Goal: Information Seeking & Learning: Learn about a topic

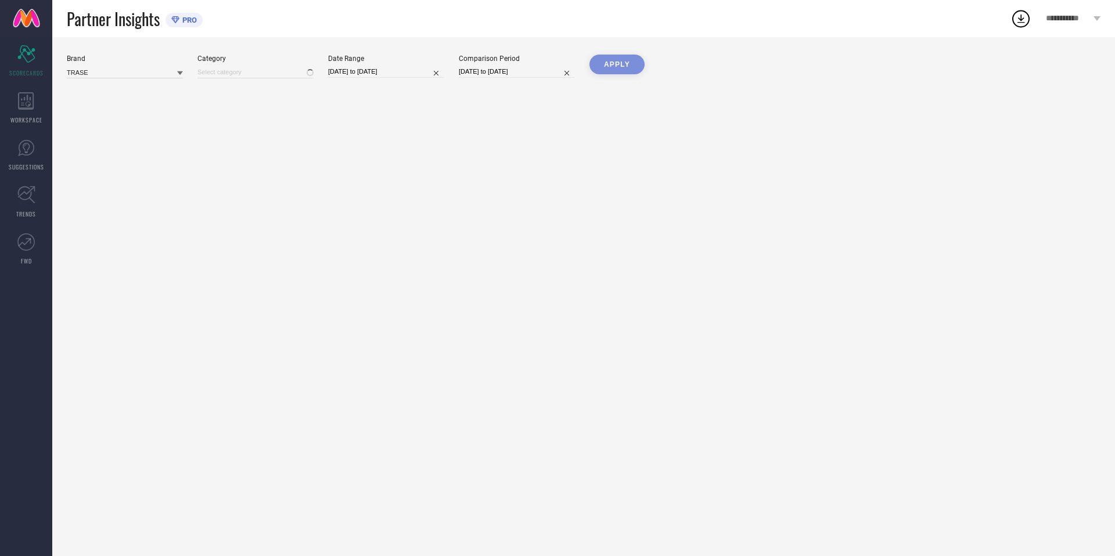
type input "Women-Heels"
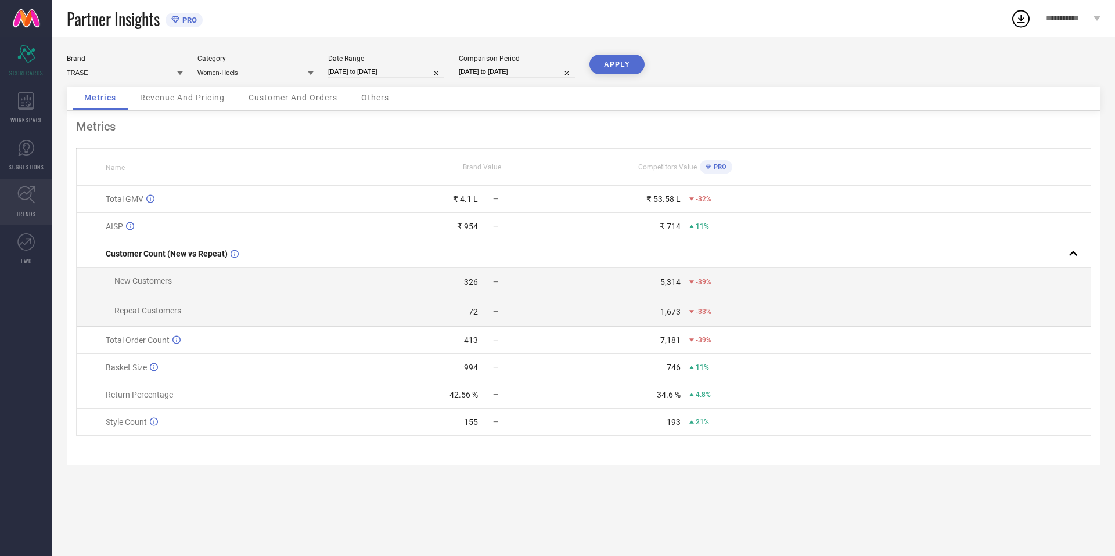
click at [32, 205] on link "TRENDS" at bounding box center [26, 202] width 52 height 46
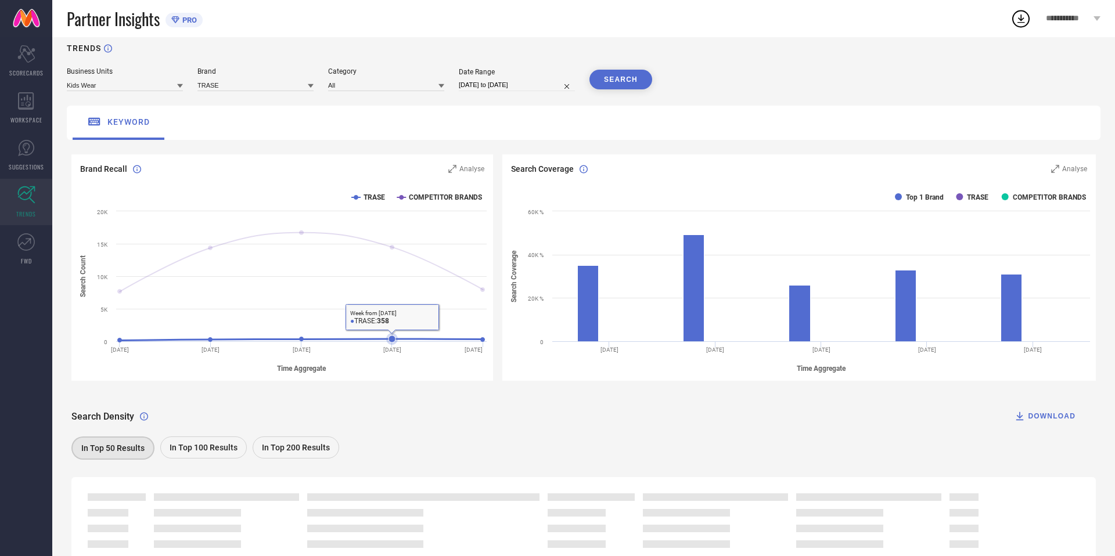
scroll to position [66, 0]
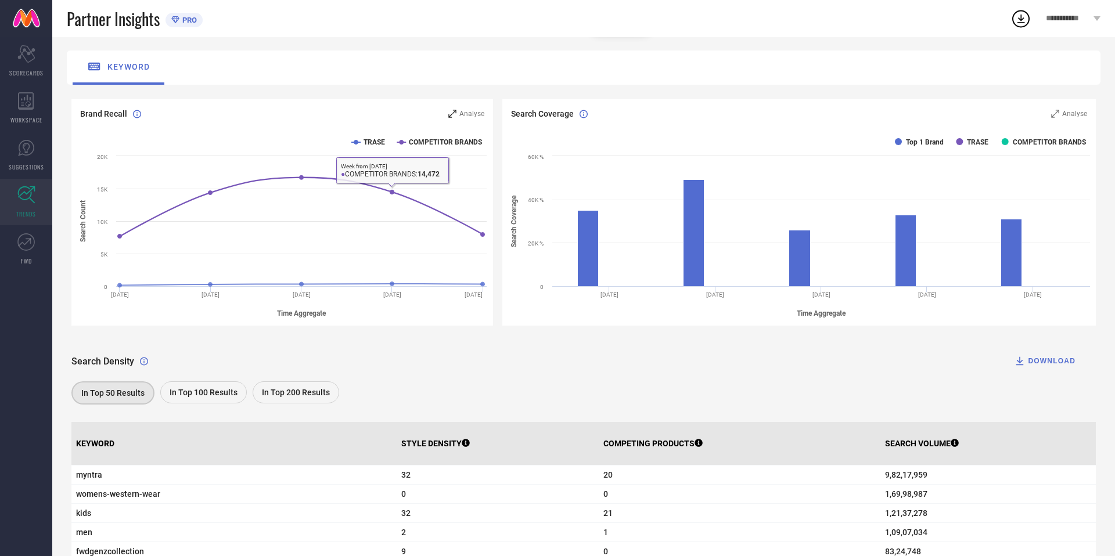
click at [460, 114] on span "Analyse" at bounding box center [471, 114] width 25 height 8
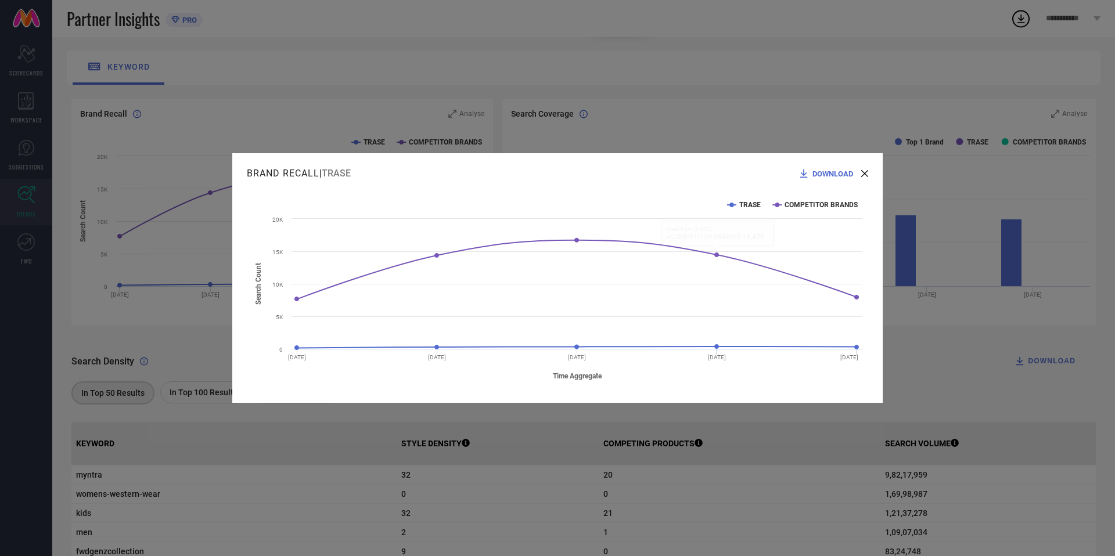
click at [867, 172] on icon at bounding box center [864, 173] width 7 height 7
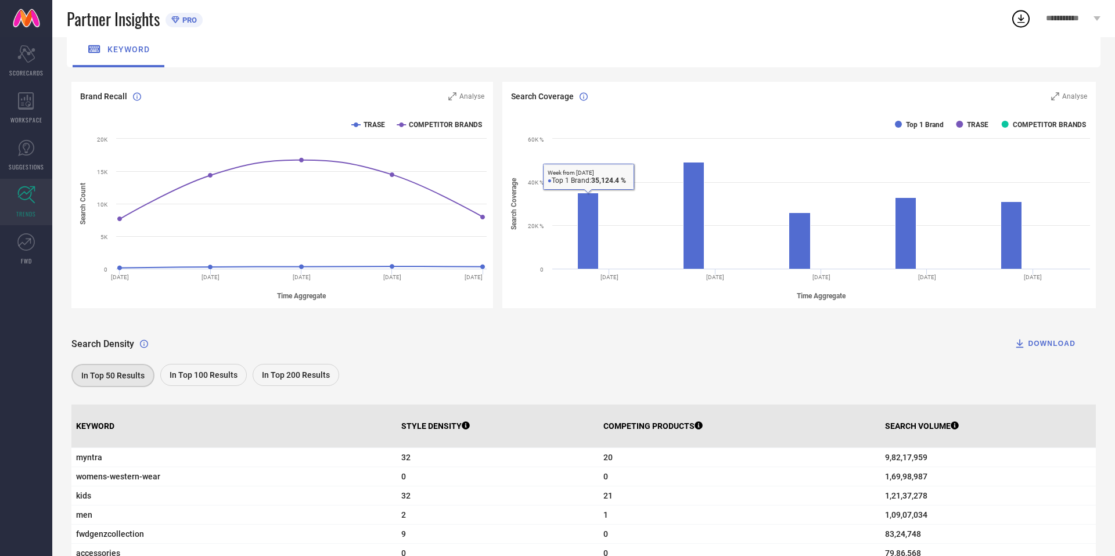
scroll to position [152, 0]
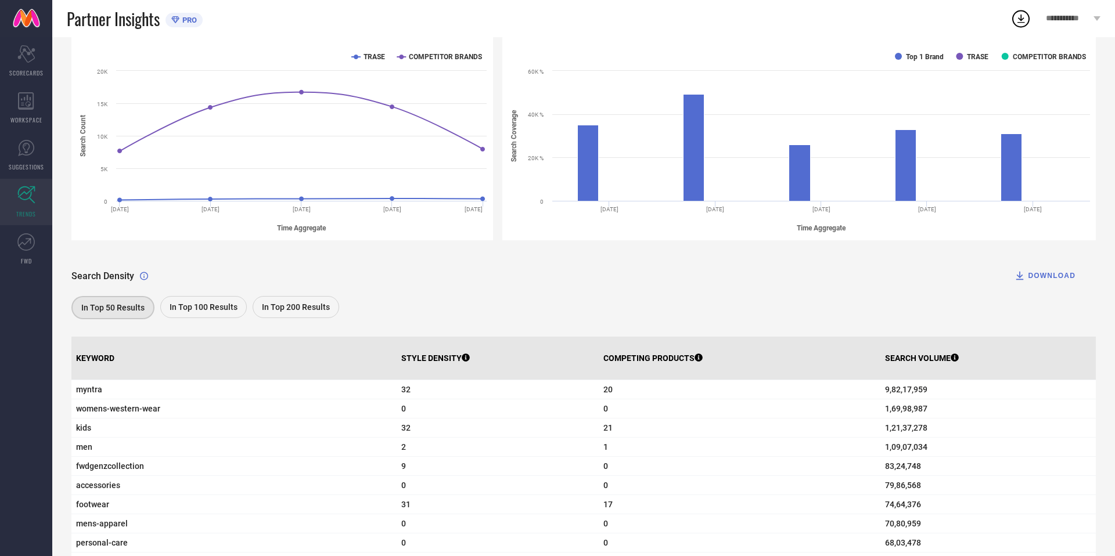
click at [298, 304] on span "In Top 200 Results" at bounding box center [296, 307] width 68 height 9
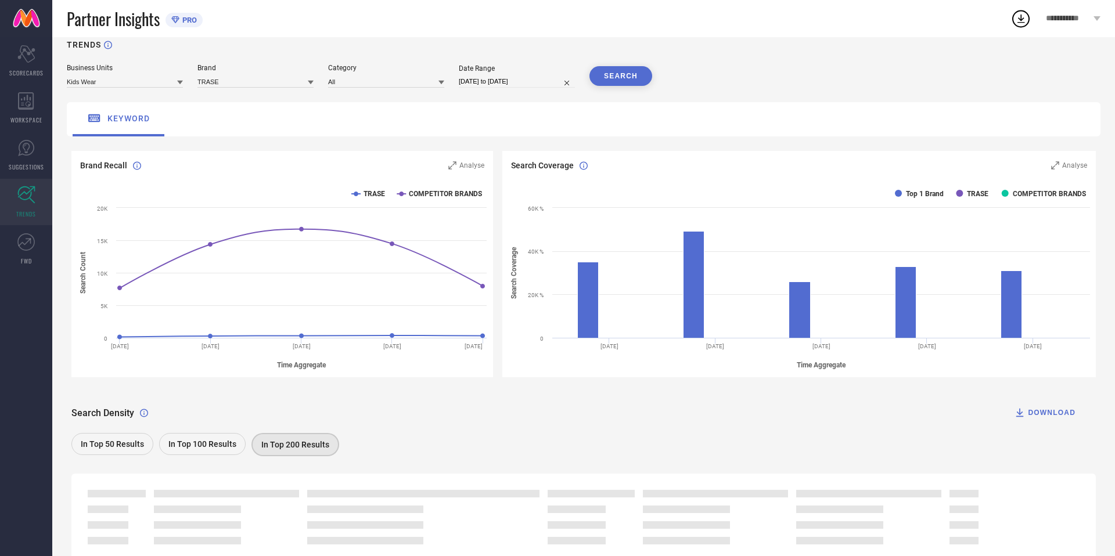
scroll to position [5, 0]
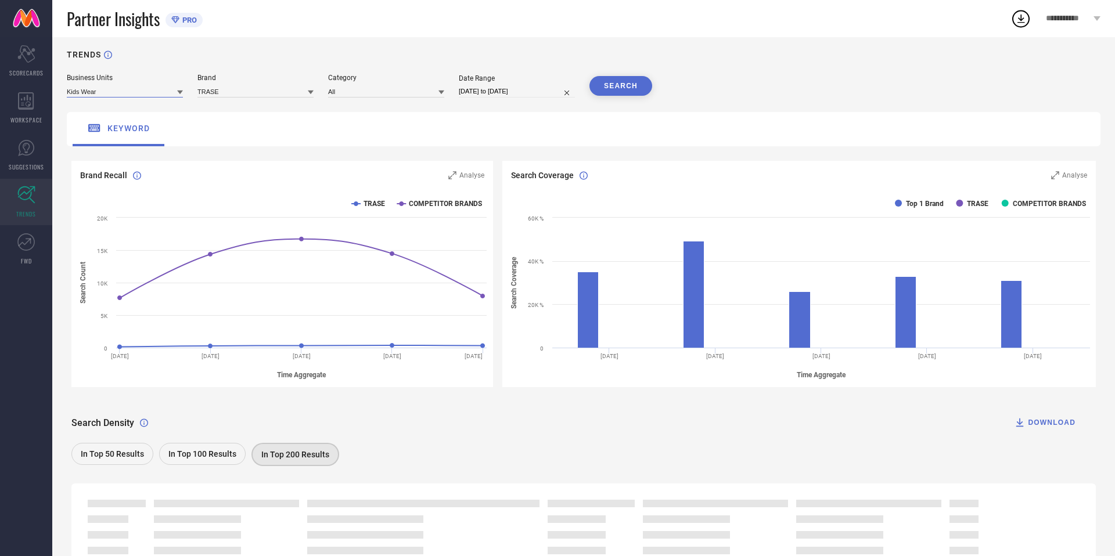
click at [113, 88] on input at bounding box center [125, 91] width 116 height 12
click at [131, 127] on span "Women's Footwear" at bounding box center [103, 127] width 60 height 8
click at [230, 92] on input at bounding box center [255, 91] width 116 height 12
click at [233, 107] on div "TRASE" at bounding box center [255, 108] width 116 height 20
click at [373, 89] on input at bounding box center [386, 91] width 116 height 12
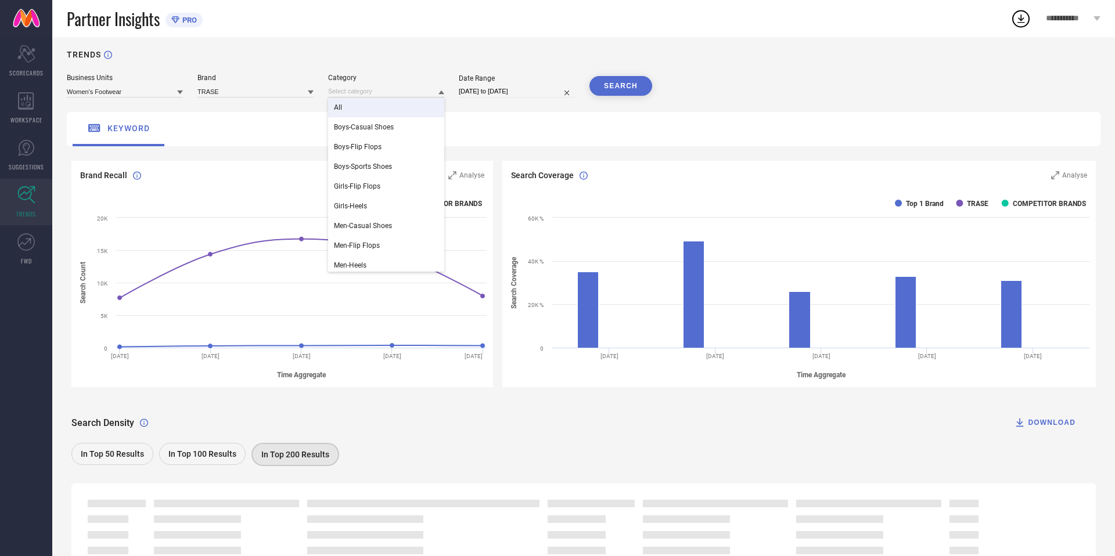
click at [371, 110] on div "All" at bounding box center [386, 108] width 116 height 20
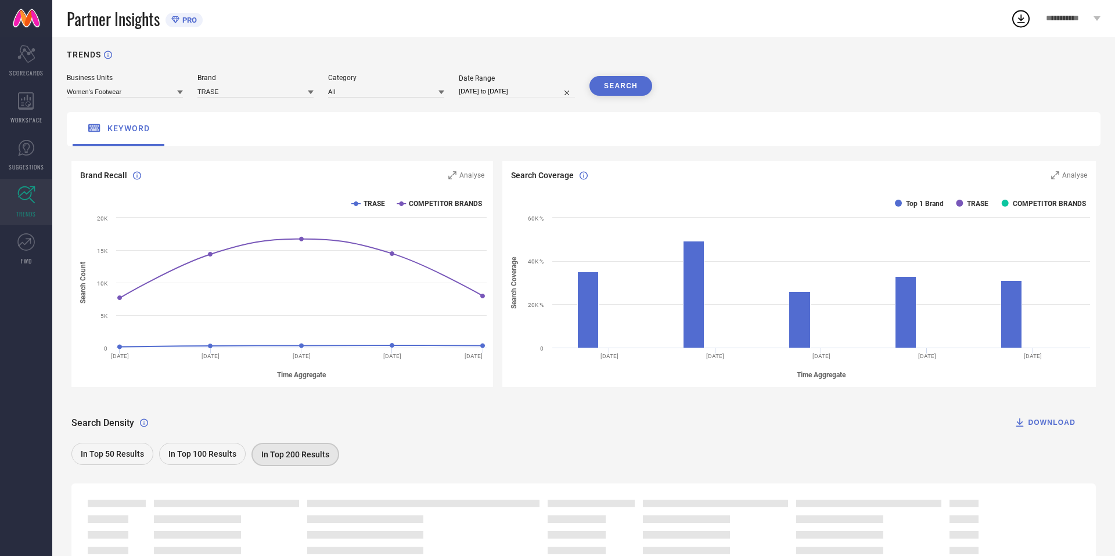
select select "6"
select select "2025"
select select "7"
select select "2025"
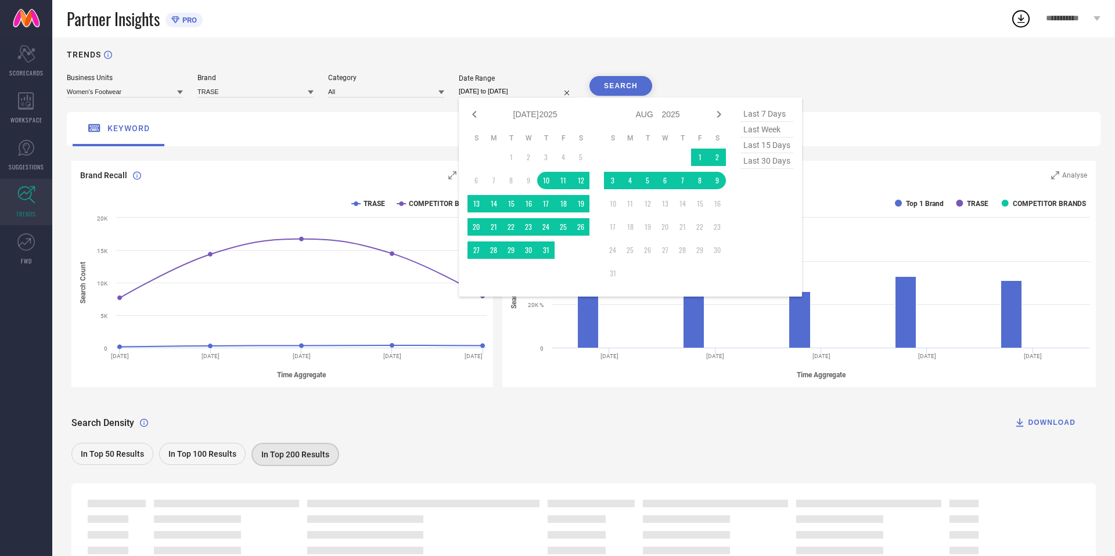
click at [503, 87] on input "[DATE] to [DATE]" at bounding box center [517, 91] width 116 height 12
click at [473, 116] on icon at bounding box center [474, 114] width 14 height 14
select select "5"
select select "2025"
select select "6"
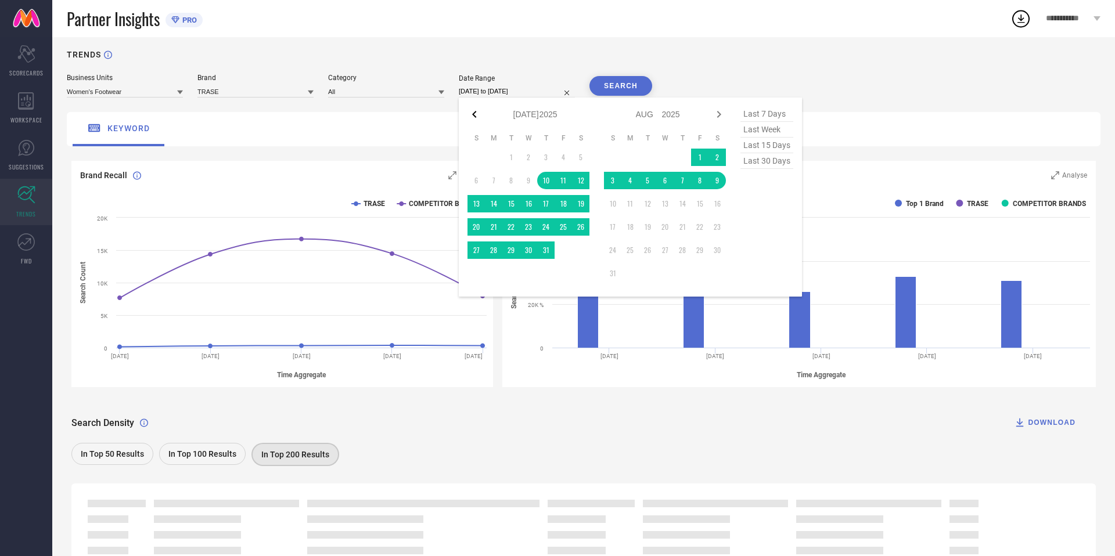
select select "2025"
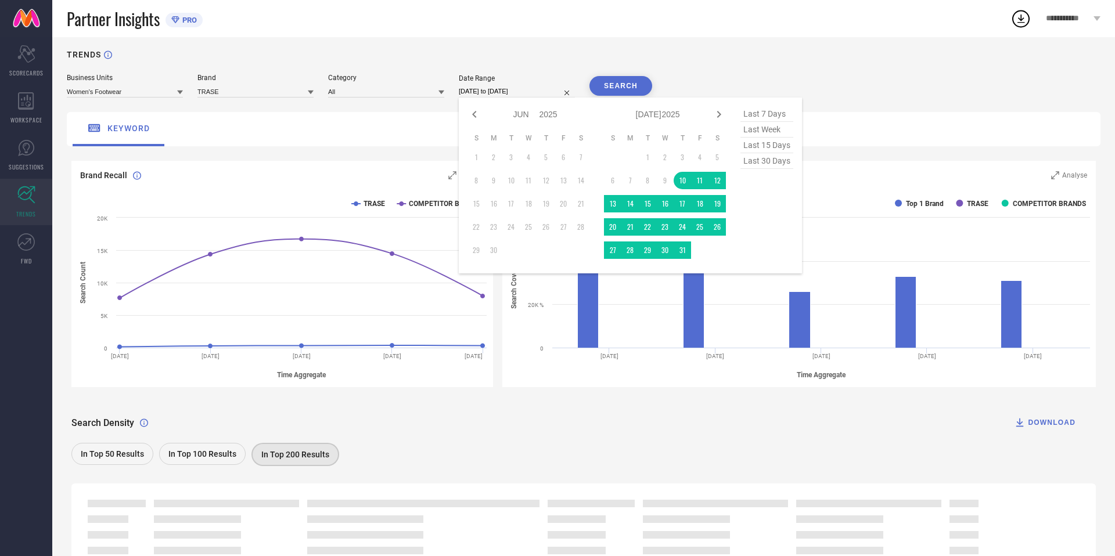
click at [477, 157] on td "1" at bounding box center [475, 157] width 17 height 17
click at [680, 178] on td "10" at bounding box center [682, 180] width 17 height 17
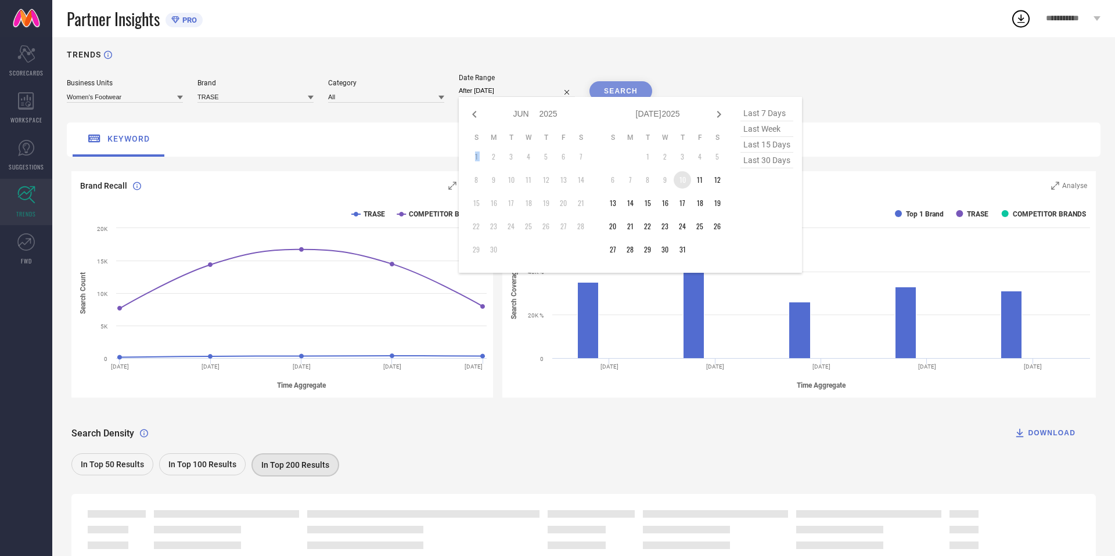
type input "[DATE] to [DATE]"
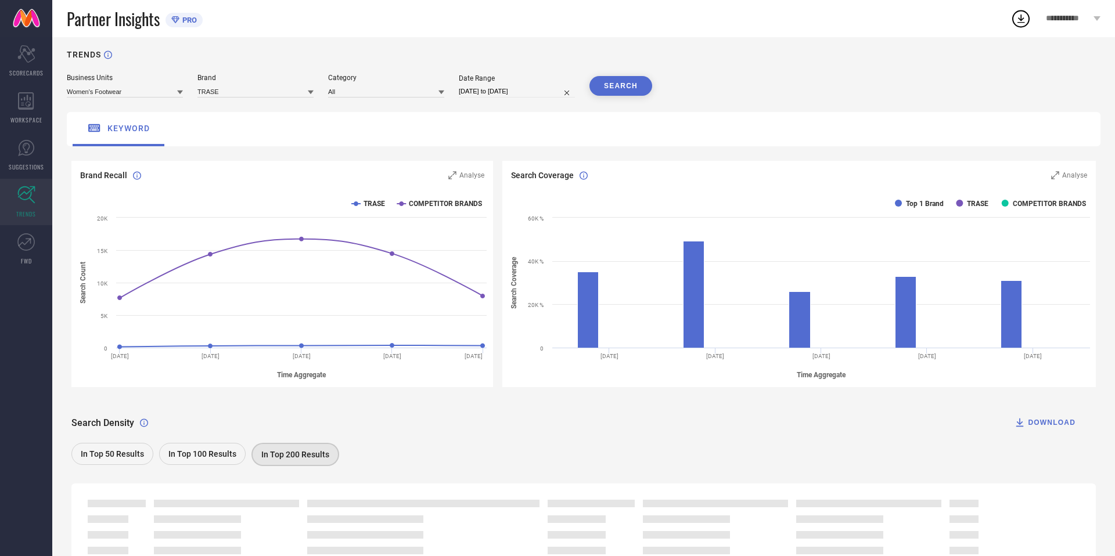
click at [536, 87] on input "[DATE] to [DATE]" at bounding box center [517, 91] width 116 height 12
select select "6"
select select "2025"
select select "7"
select select "2025"
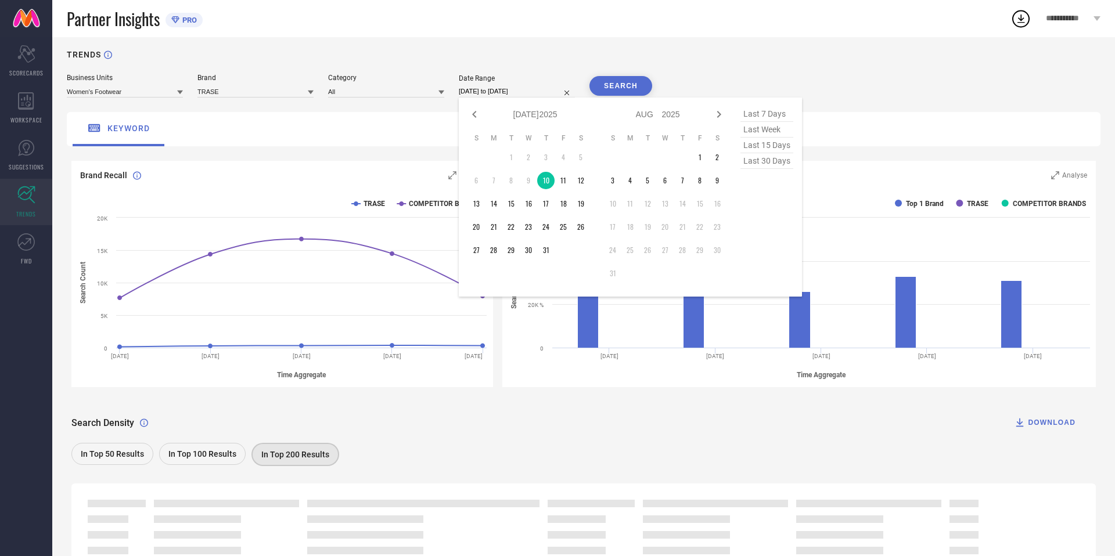
click at [512, 155] on td "1" at bounding box center [510, 157] width 17 height 17
click at [543, 178] on td "10" at bounding box center [545, 180] width 17 height 17
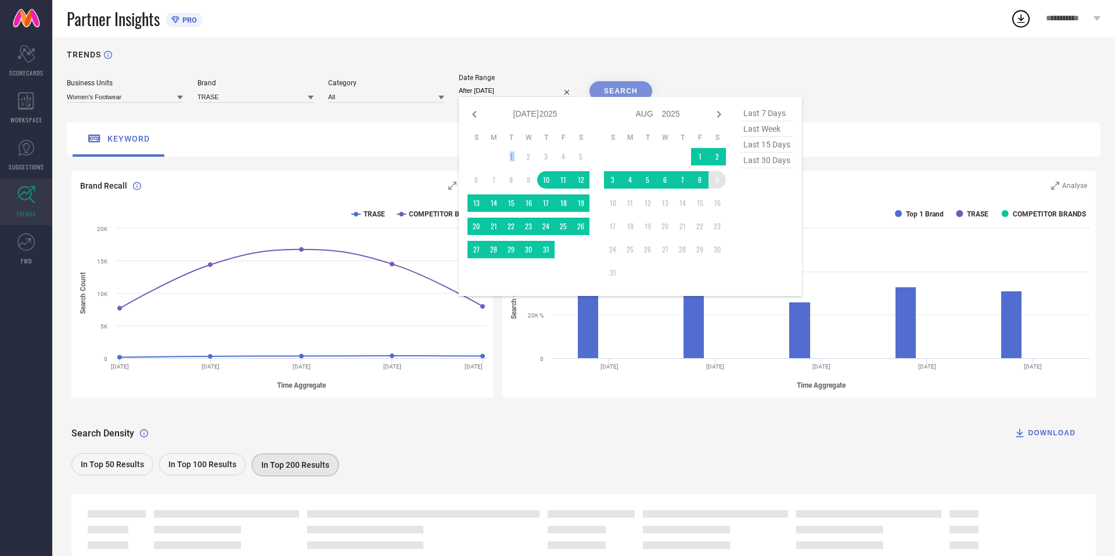
type input "[DATE] to [DATE]"
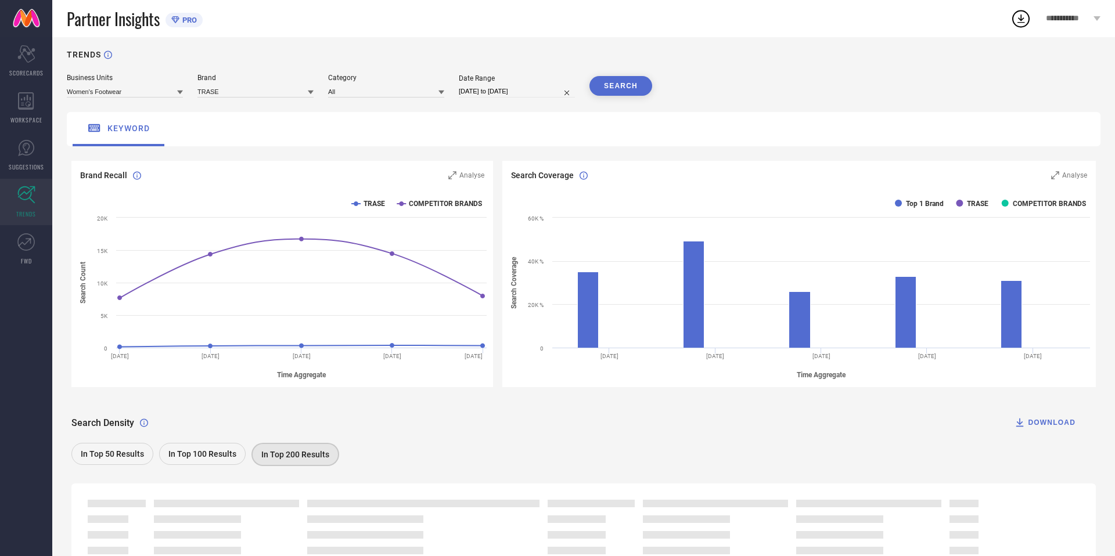
click at [630, 87] on button "SEARCH" at bounding box center [620, 86] width 63 height 20
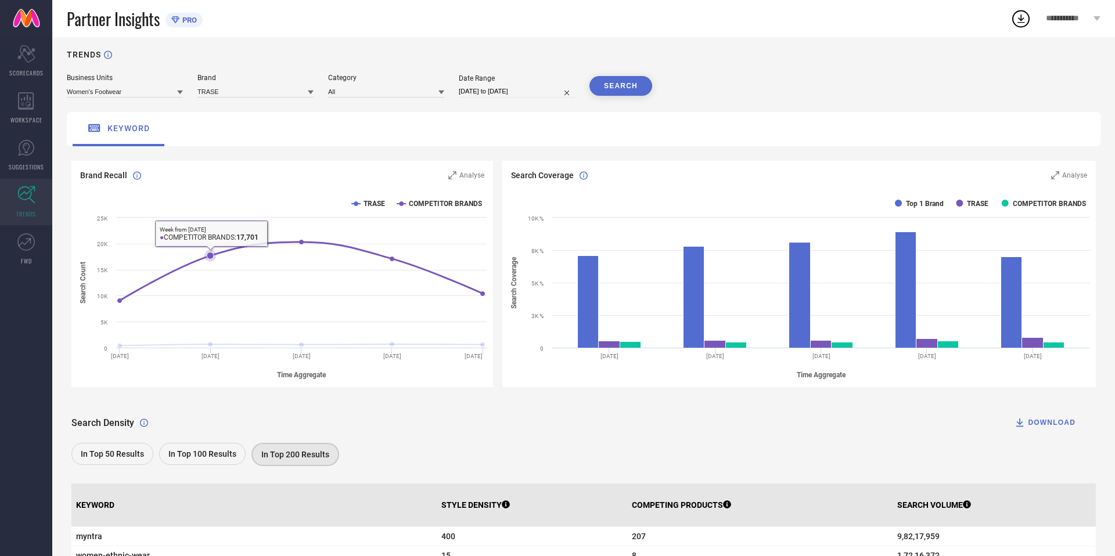
scroll to position [0, 0]
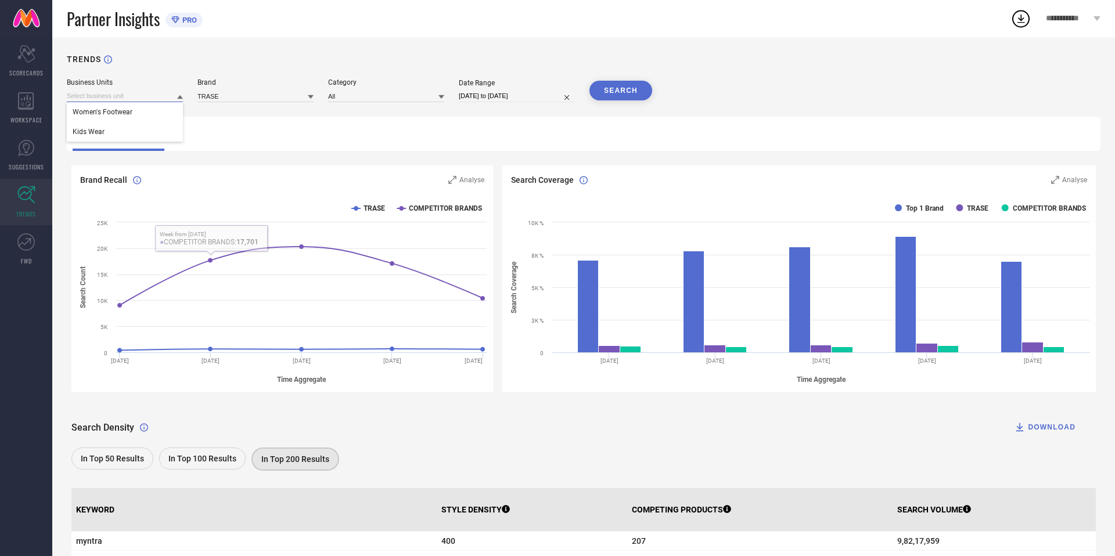
click at [145, 97] on input at bounding box center [125, 96] width 116 height 12
click at [244, 125] on div "keyword" at bounding box center [584, 134] width 1034 height 34
click at [354, 98] on input at bounding box center [386, 96] width 116 height 12
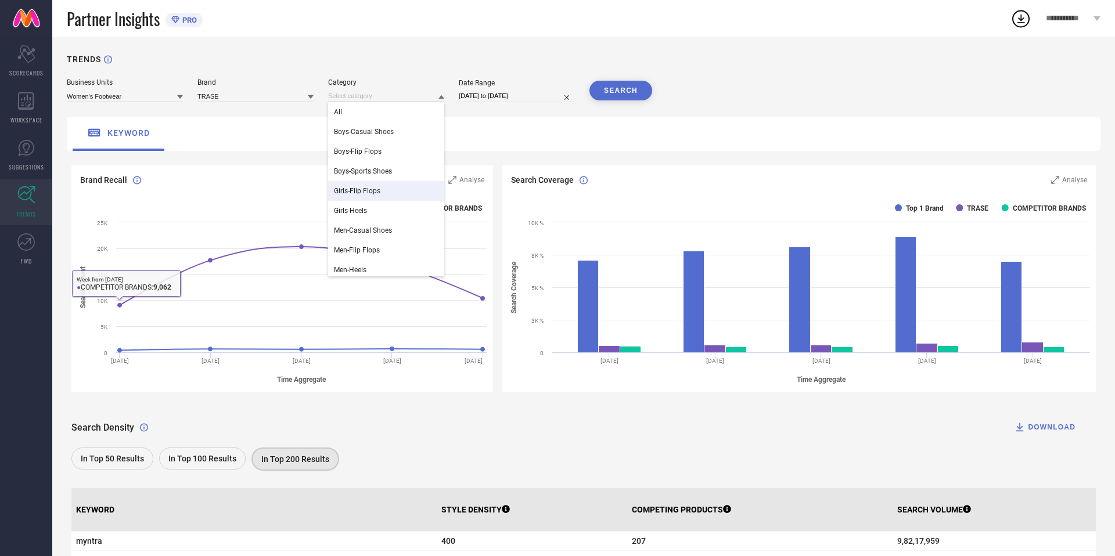
click at [13, 281] on nav "Scorecard SCORECARDS WORKSPACE SUGGESTIONS TRENDS FWD" at bounding box center [26, 315] width 52 height 556
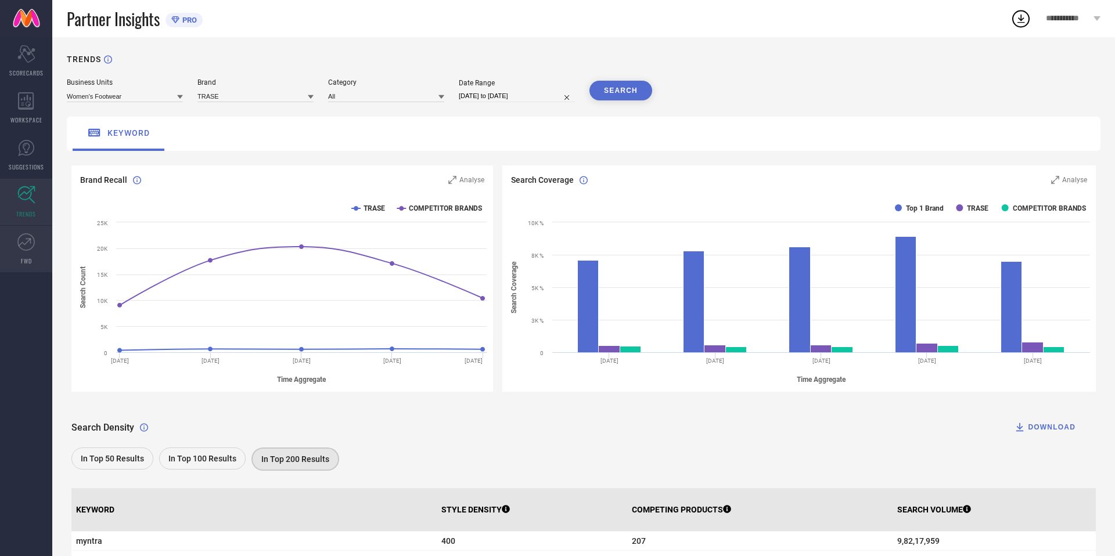
click at [27, 239] on icon at bounding box center [28, 240] width 5 height 5
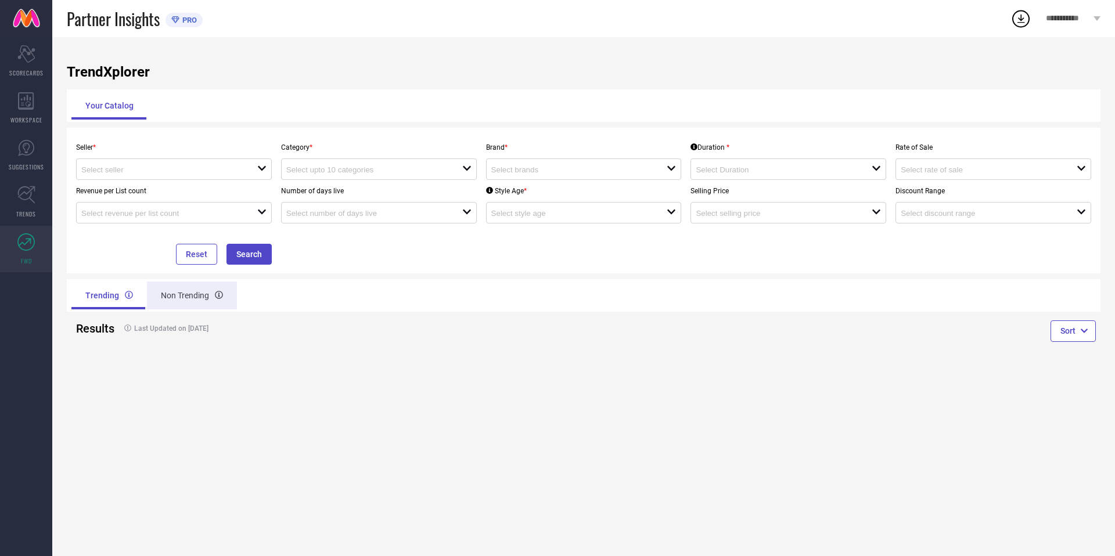
click at [195, 300] on div "Non Trending" at bounding box center [192, 296] width 90 height 28
click at [106, 295] on div "Trending" at bounding box center [107, 296] width 73 height 28
click at [194, 166] on input at bounding box center [160, 170] width 159 height 9
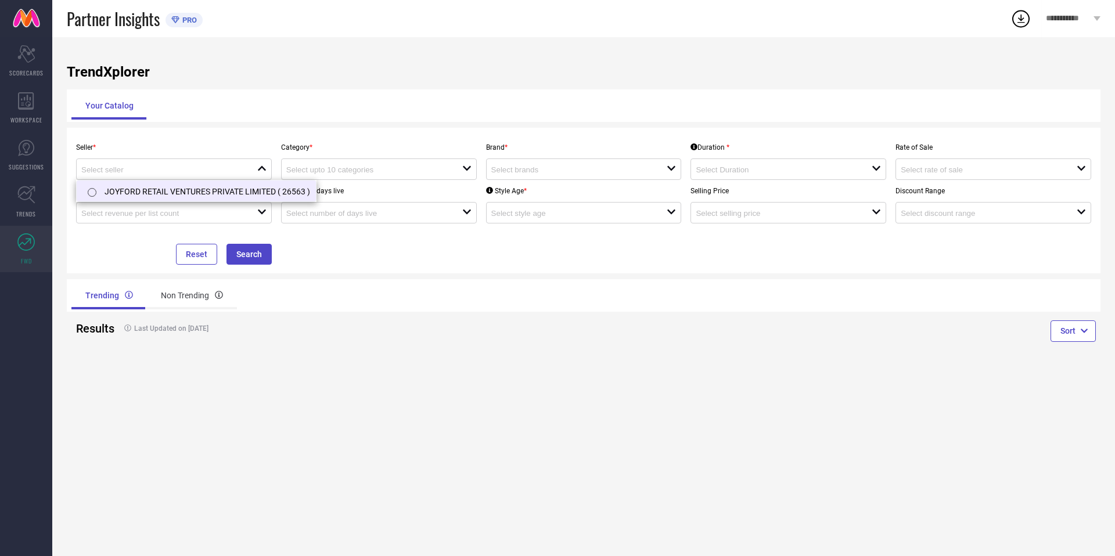
click at [190, 188] on li "JOYFORD RETAIL VENTURES PRIVATE LIMITED ( 26563 )" at bounding box center [196, 191] width 239 height 21
type input "JOYFORD RETAIL VENTURES PRIVATE LIMITED ( 26563 )"
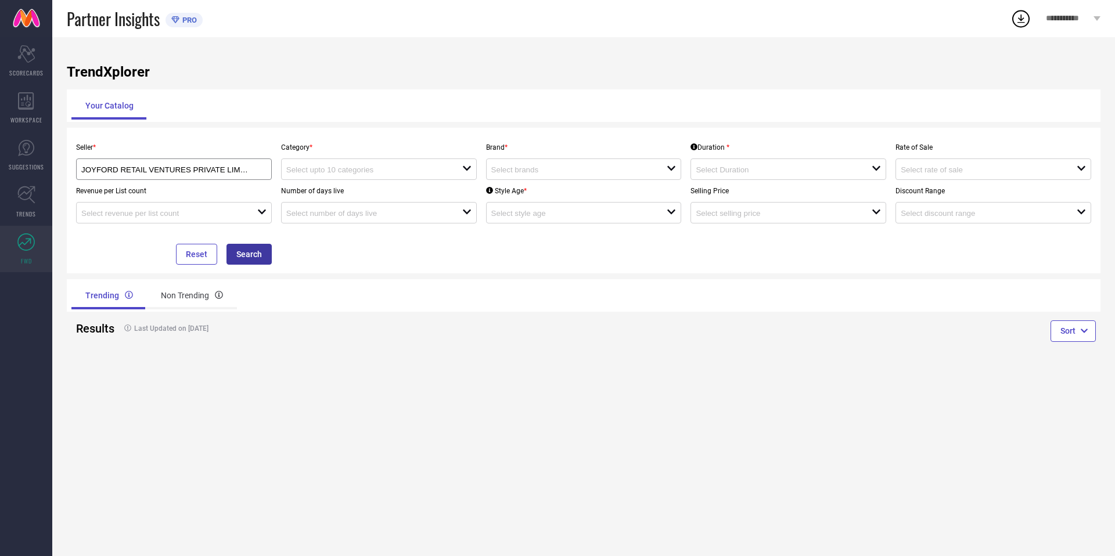
click at [246, 255] on button "Search" at bounding box center [248, 254] width 45 height 21
click at [347, 161] on div "open" at bounding box center [379, 169] width 196 height 21
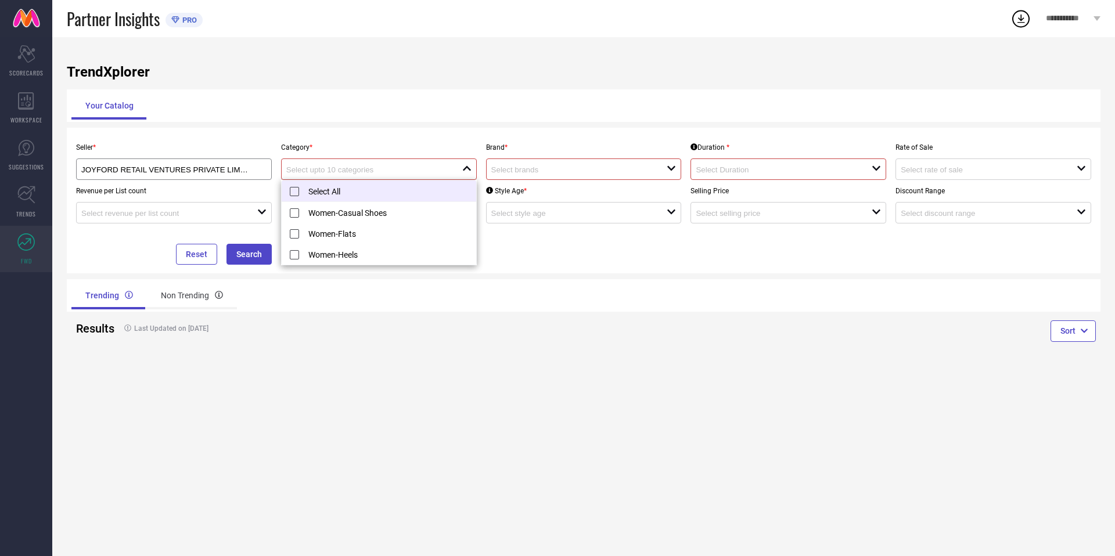
click at [351, 192] on li "Select All" at bounding box center [379, 191] width 195 height 21
type input "Women-Casual Shoes, + 2 more"
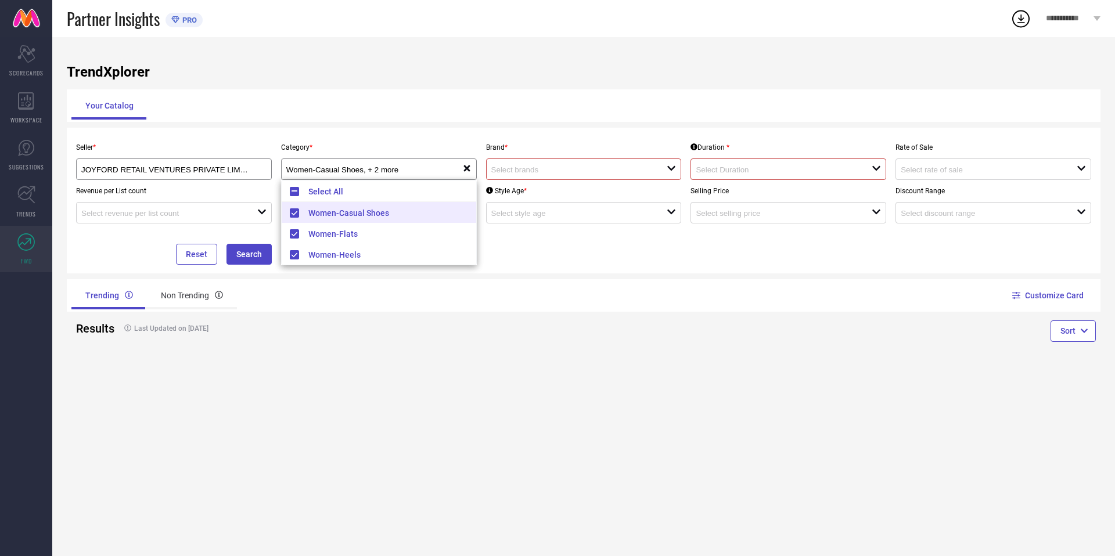
click at [521, 256] on div "Seller * JOYFORD RETAIL VENTURES PRIVATE LIMITED ( 26563 ) Category * Women-Cas…" at bounding box center [583, 200] width 1024 height 128
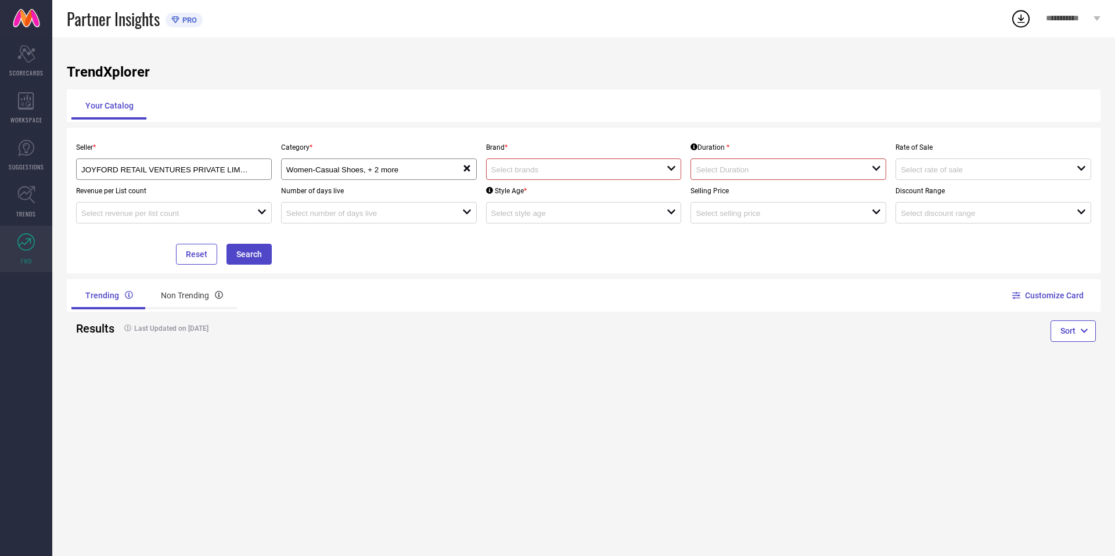
click at [559, 171] on input at bounding box center [570, 170] width 159 height 9
click at [553, 221] on li "TRASE" at bounding box center [584, 212] width 195 height 21
type input "TRASE"
click at [750, 171] on input at bounding box center [775, 170] width 159 height 9
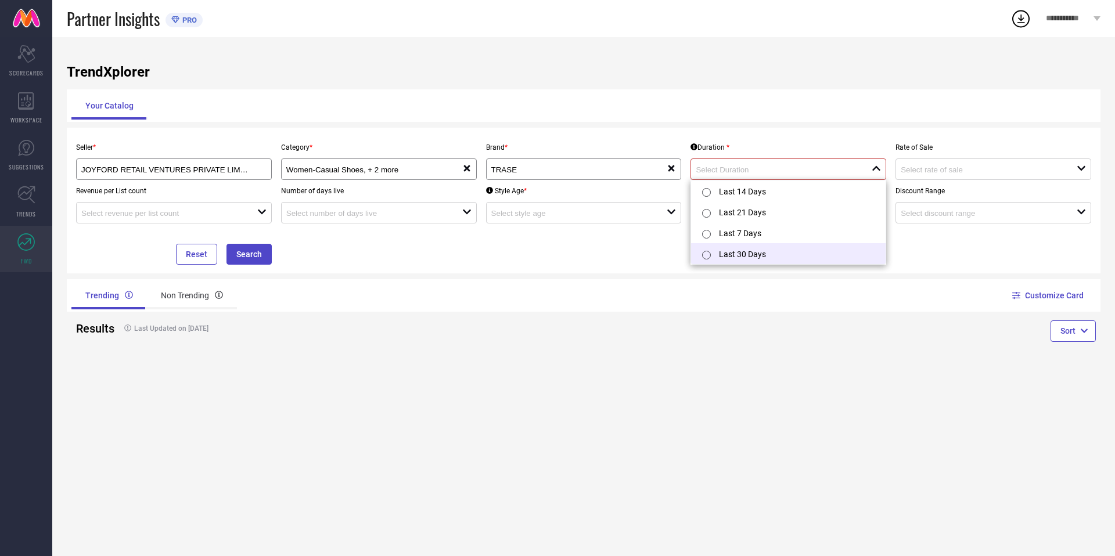
click at [755, 251] on li "Last 30 Days" at bounding box center [788, 253] width 195 height 21
type input "Last 30 Days"
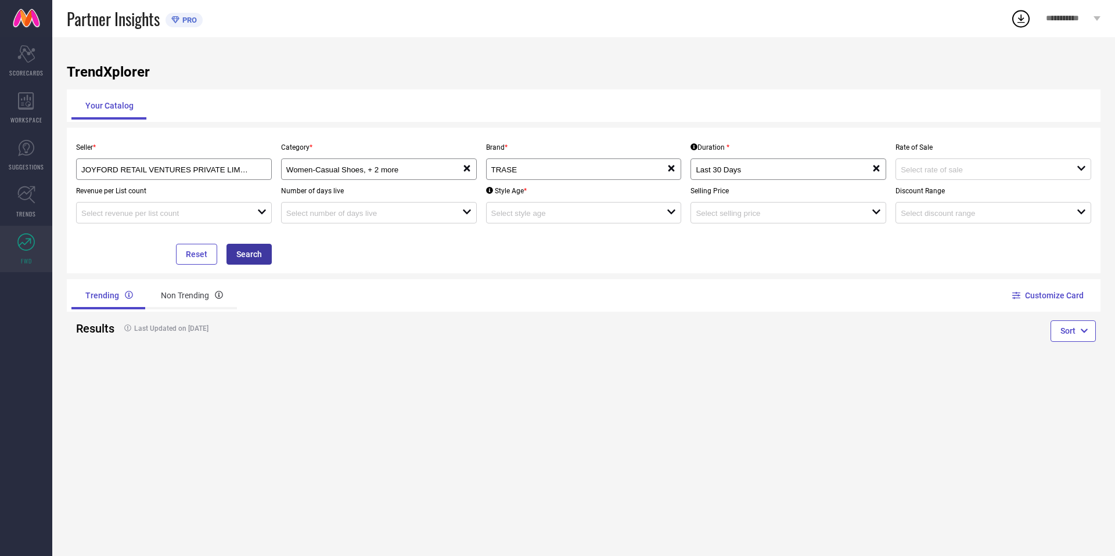
click at [239, 251] on button "Search" at bounding box center [248, 254] width 45 height 21
